Goal: Navigation & Orientation: Understand site structure

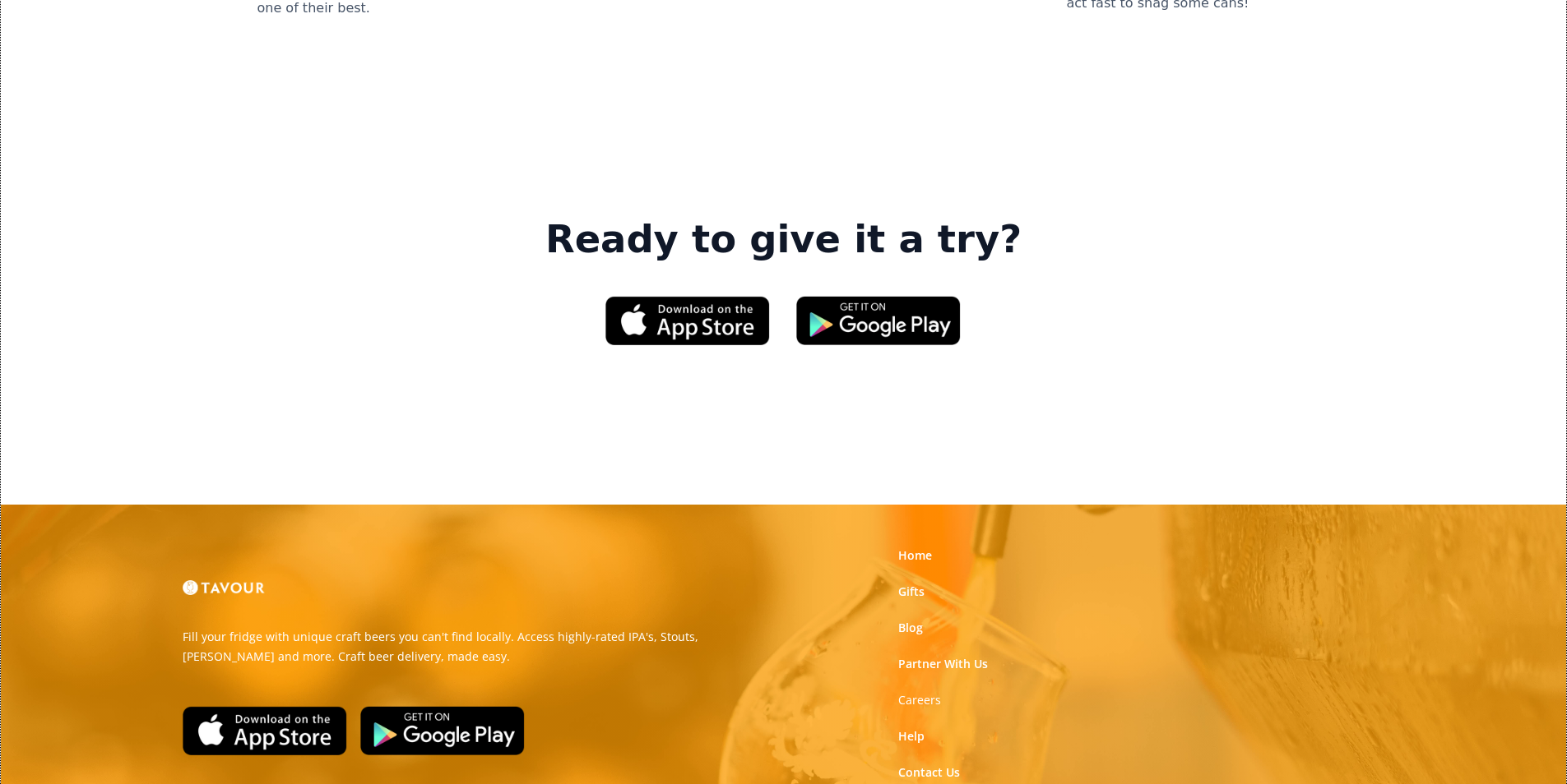
scroll to position [2488, 0]
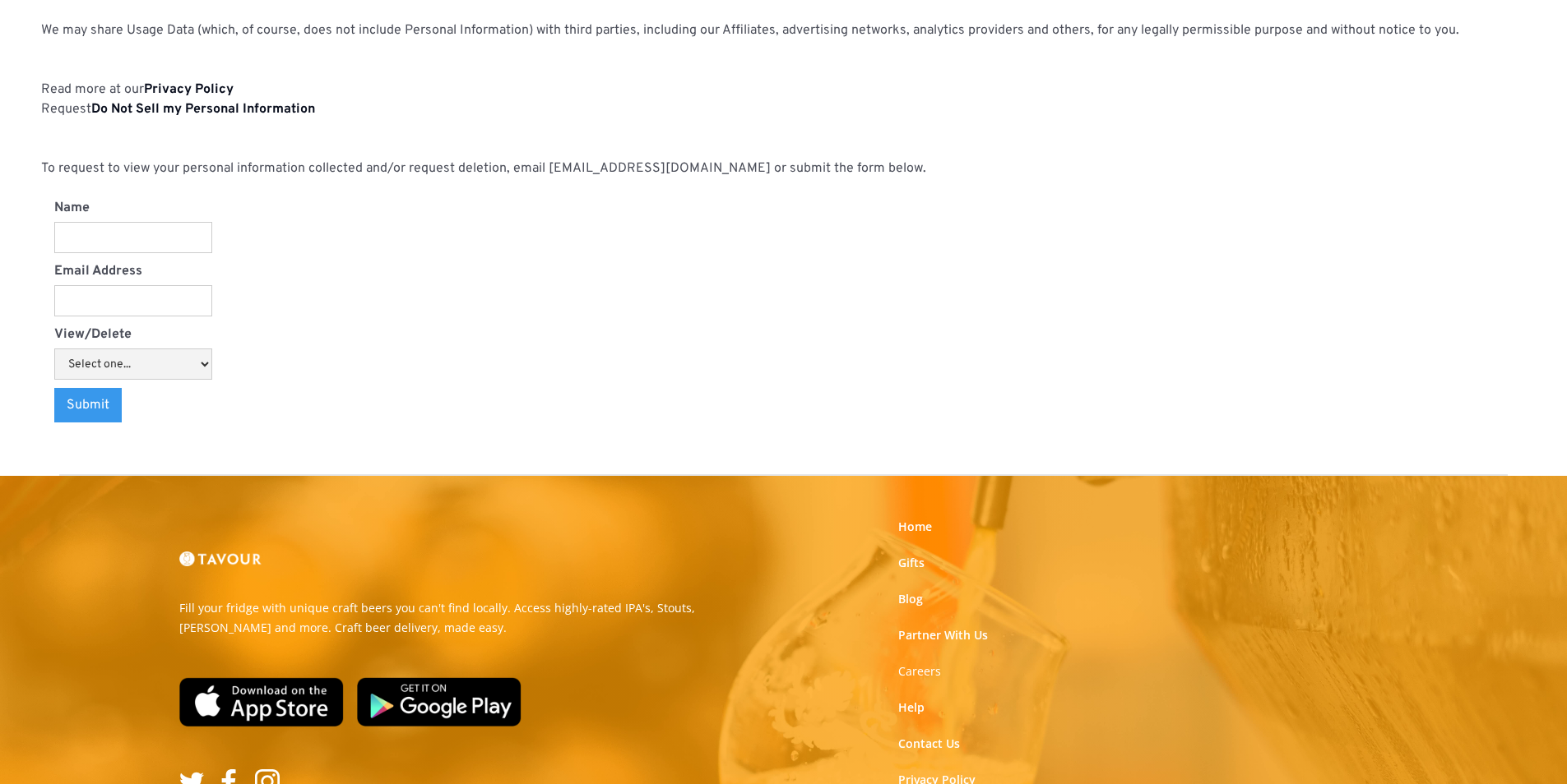
scroll to position [1712, 0]
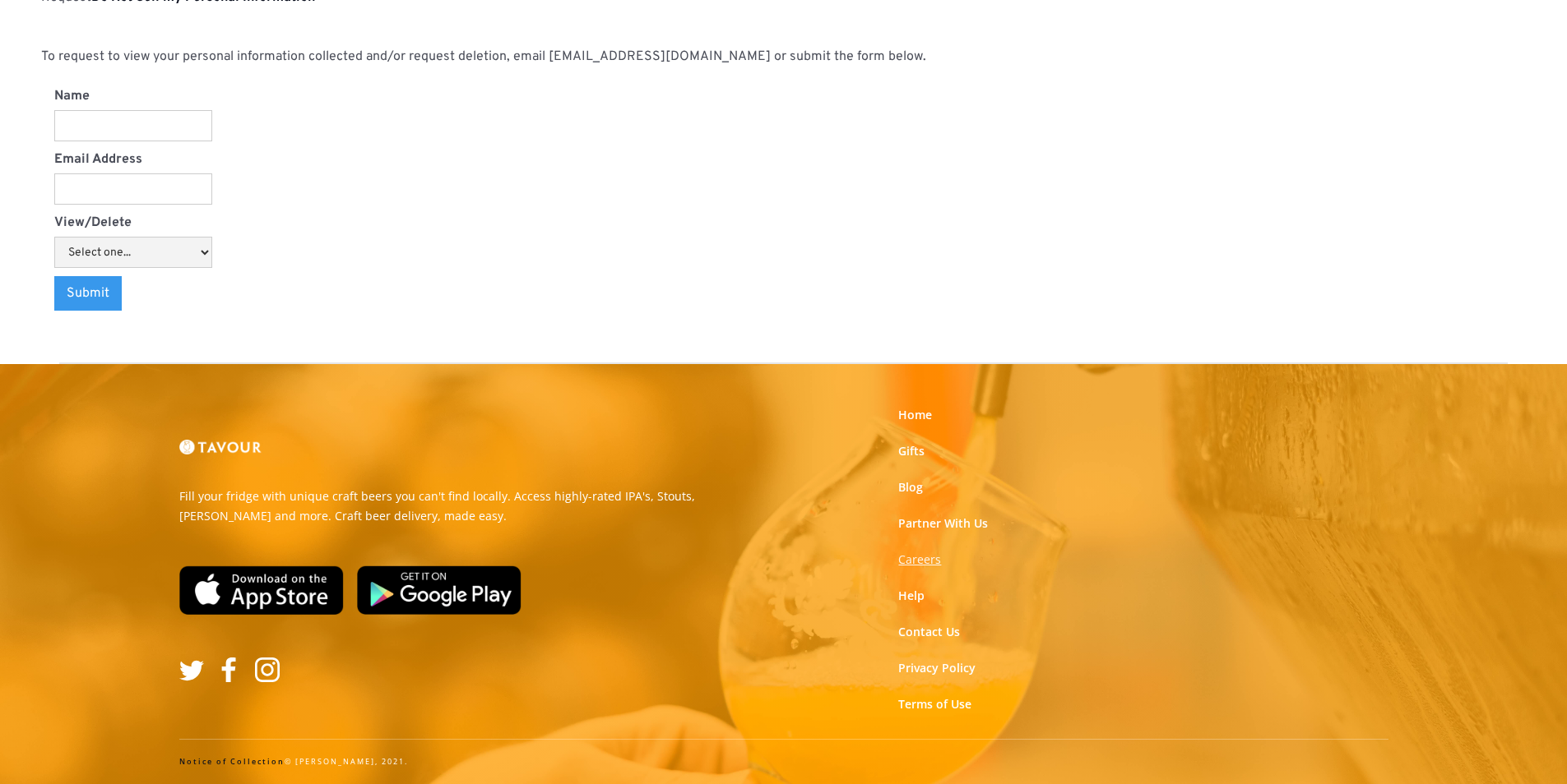
click at [927, 563] on strong "Careers" at bounding box center [919, 559] width 42 height 15
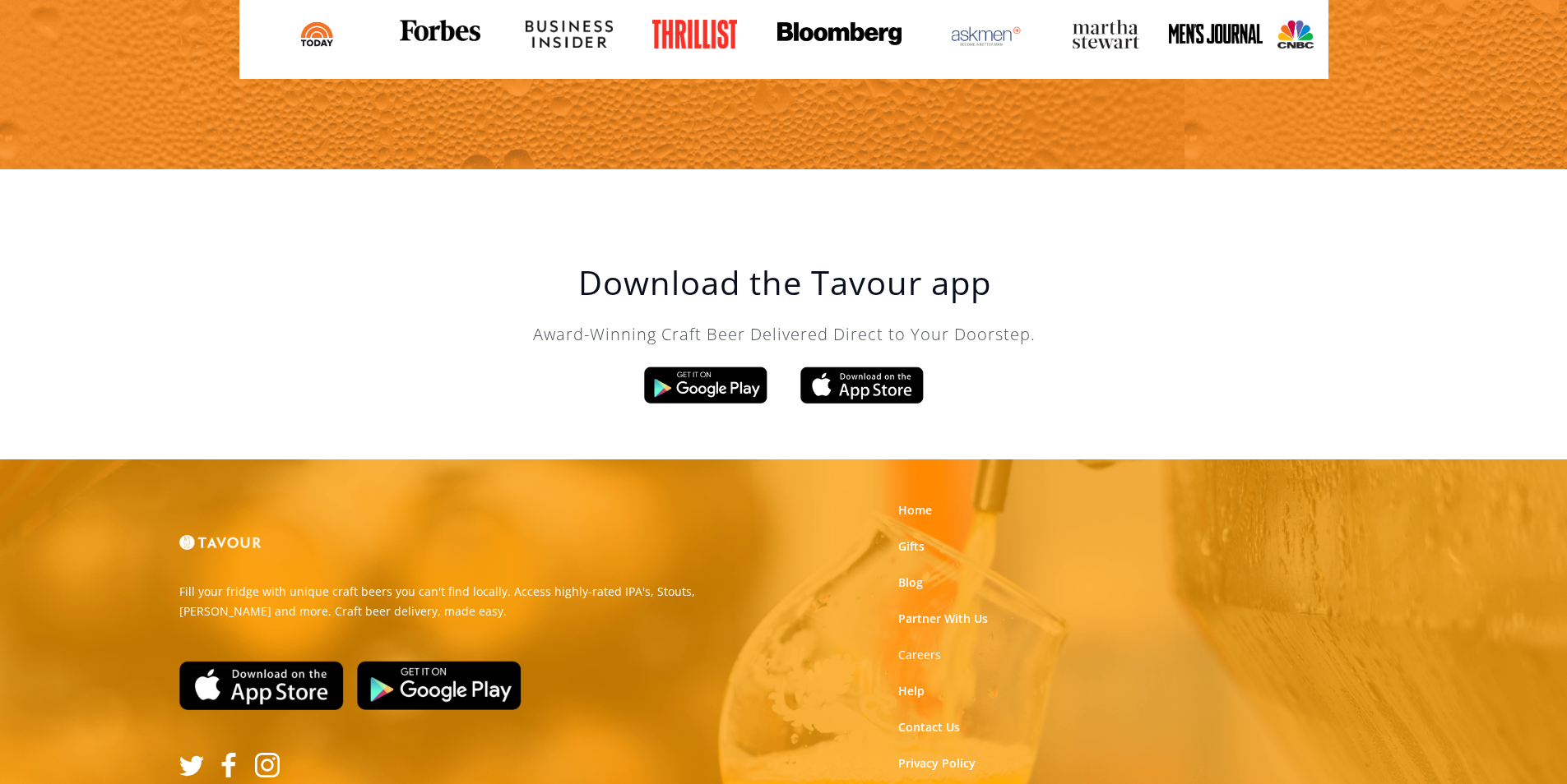
scroll to position [2713, 0]
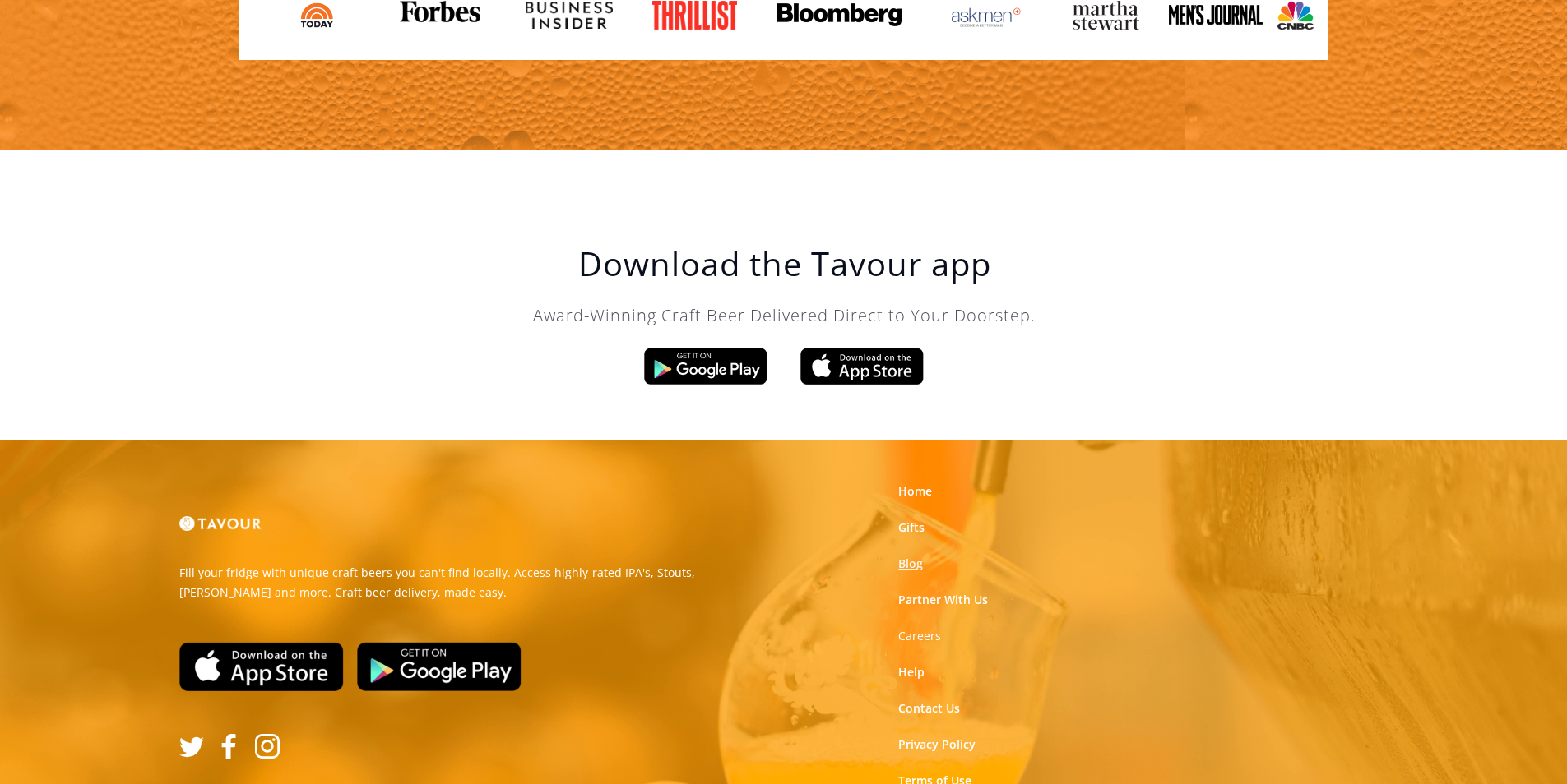
click at [914, 565] on link "Blog" at bounding box center [910, 563] width 25 height 16
